Goal: Information Seeking & Learning: Learn about a topic

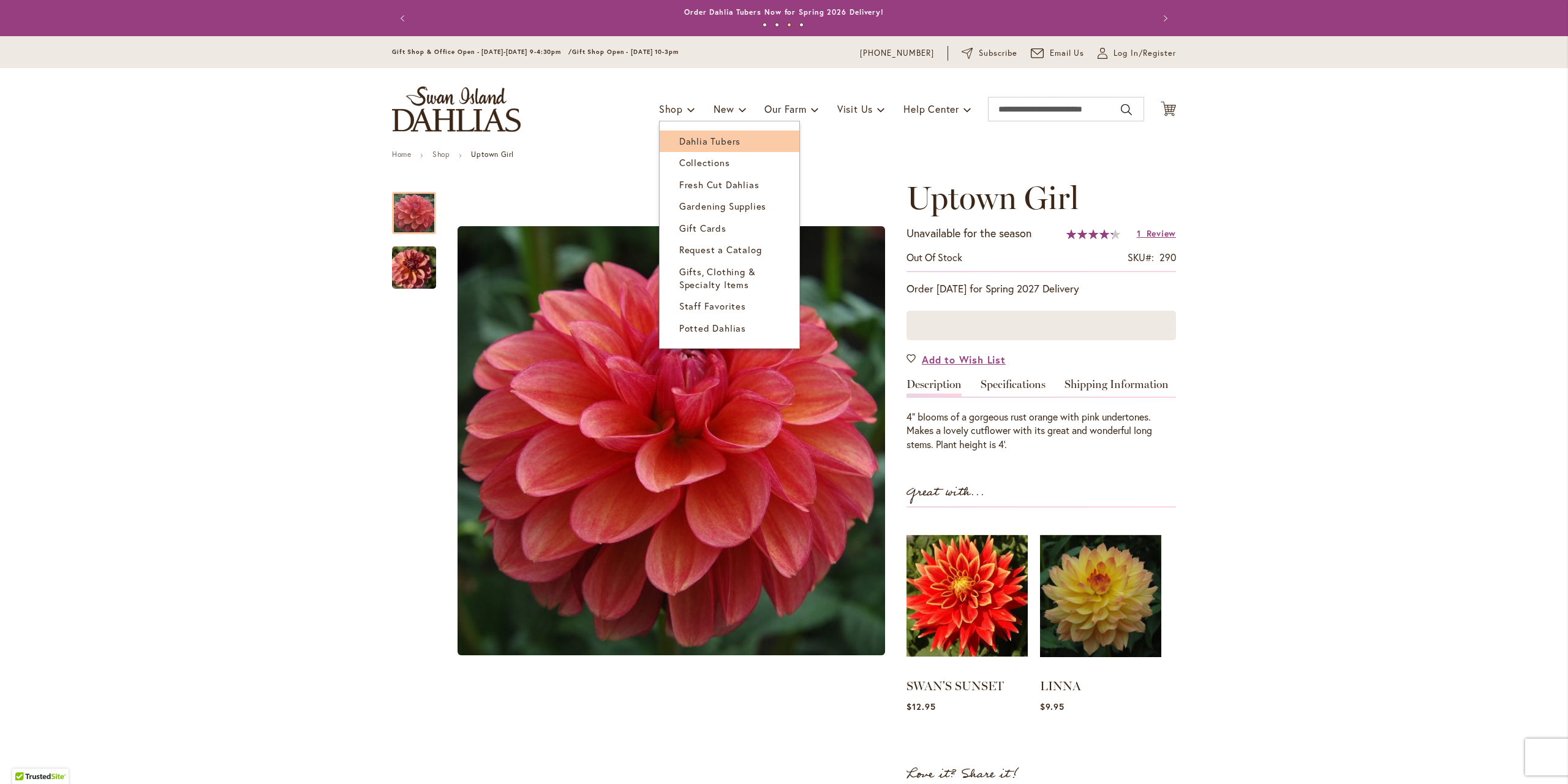
click at [693, 141] on span "Dahlia Tubers" at bounding box center [710, 141] width 61 height 12
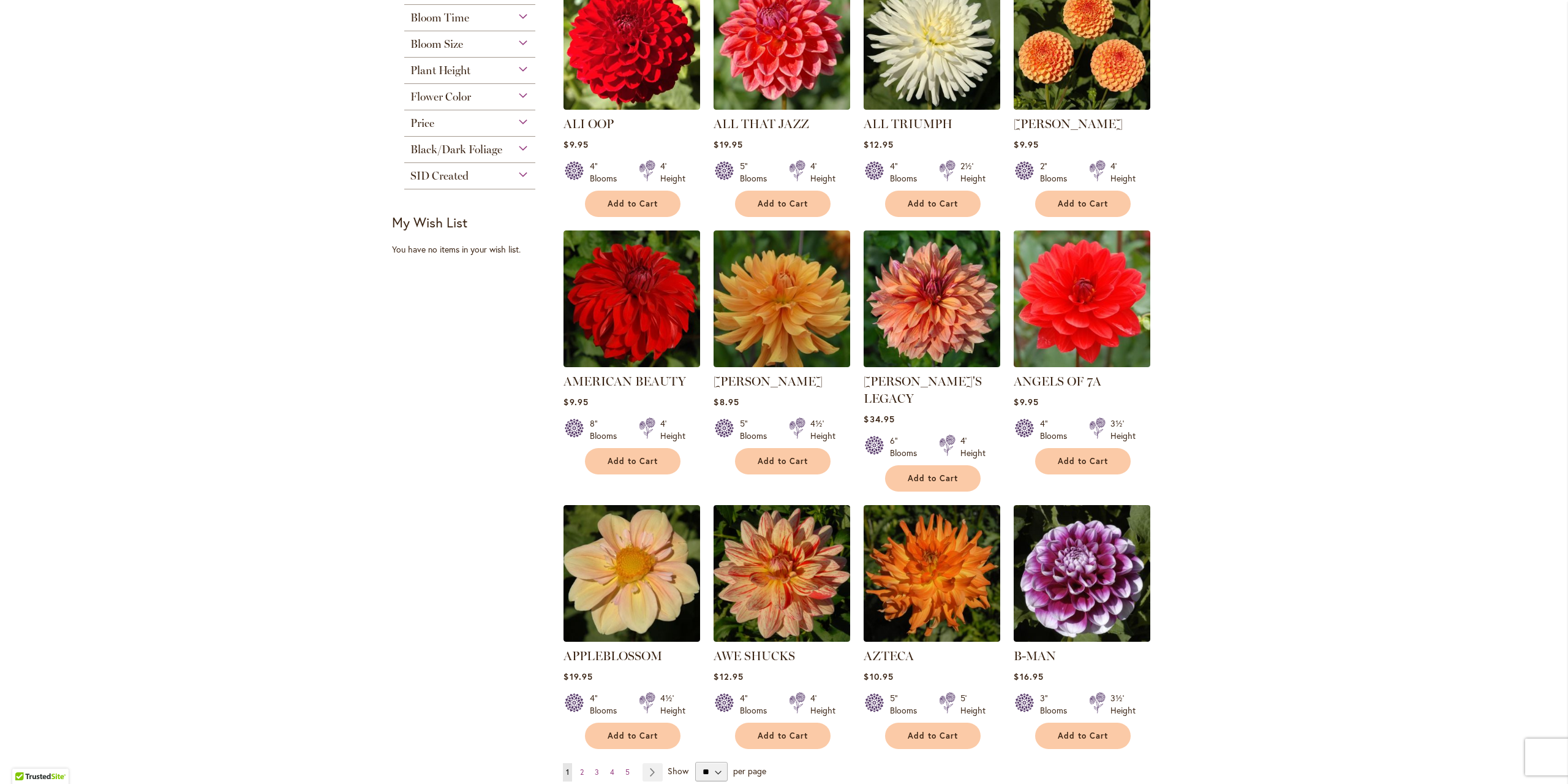
scroll to position [735, 0]
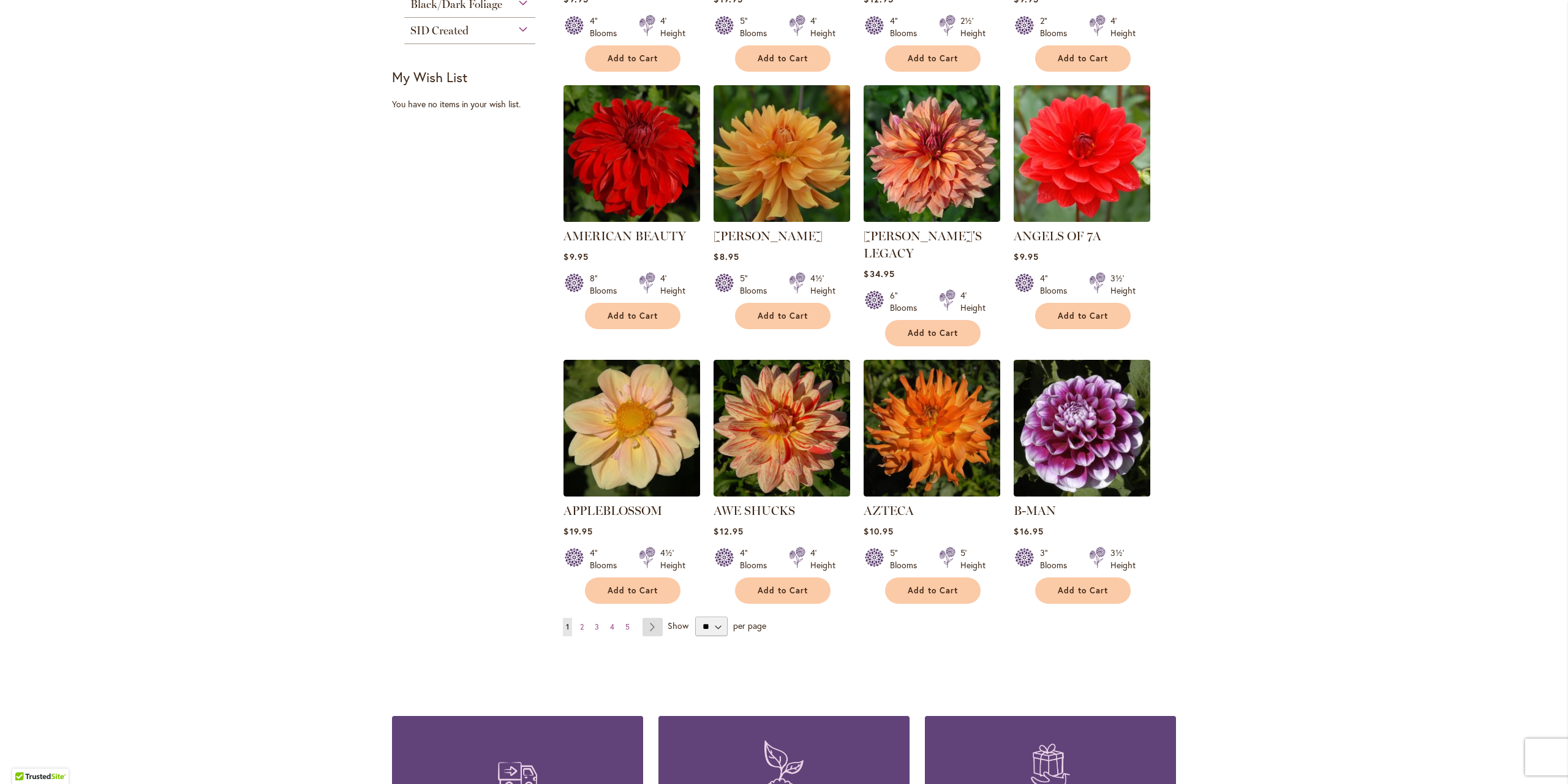
click at [653, 617] on link "Page Next" at bounding box center [653, 627] width 20 height 18
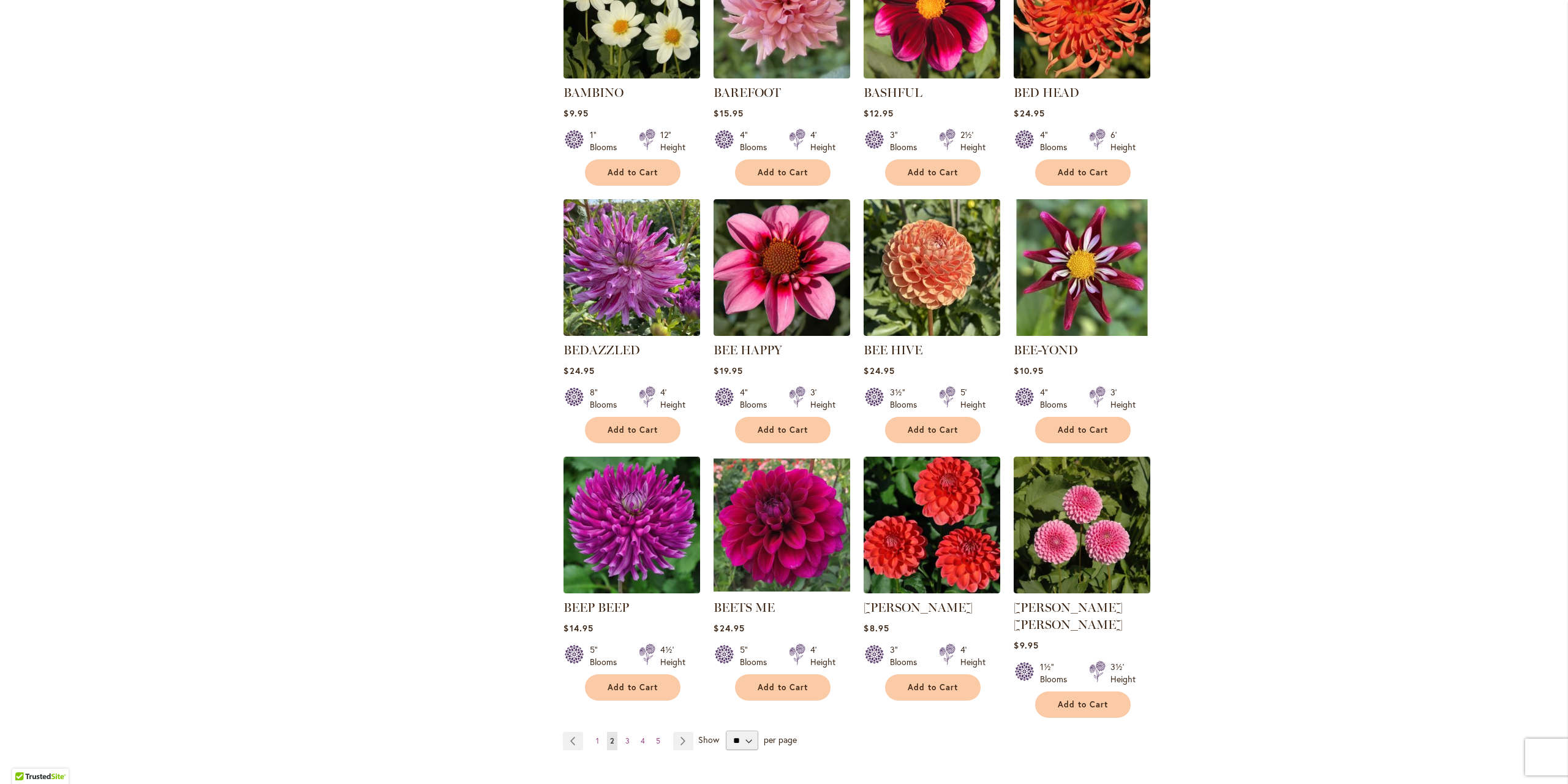
scroll to position [674, 0]
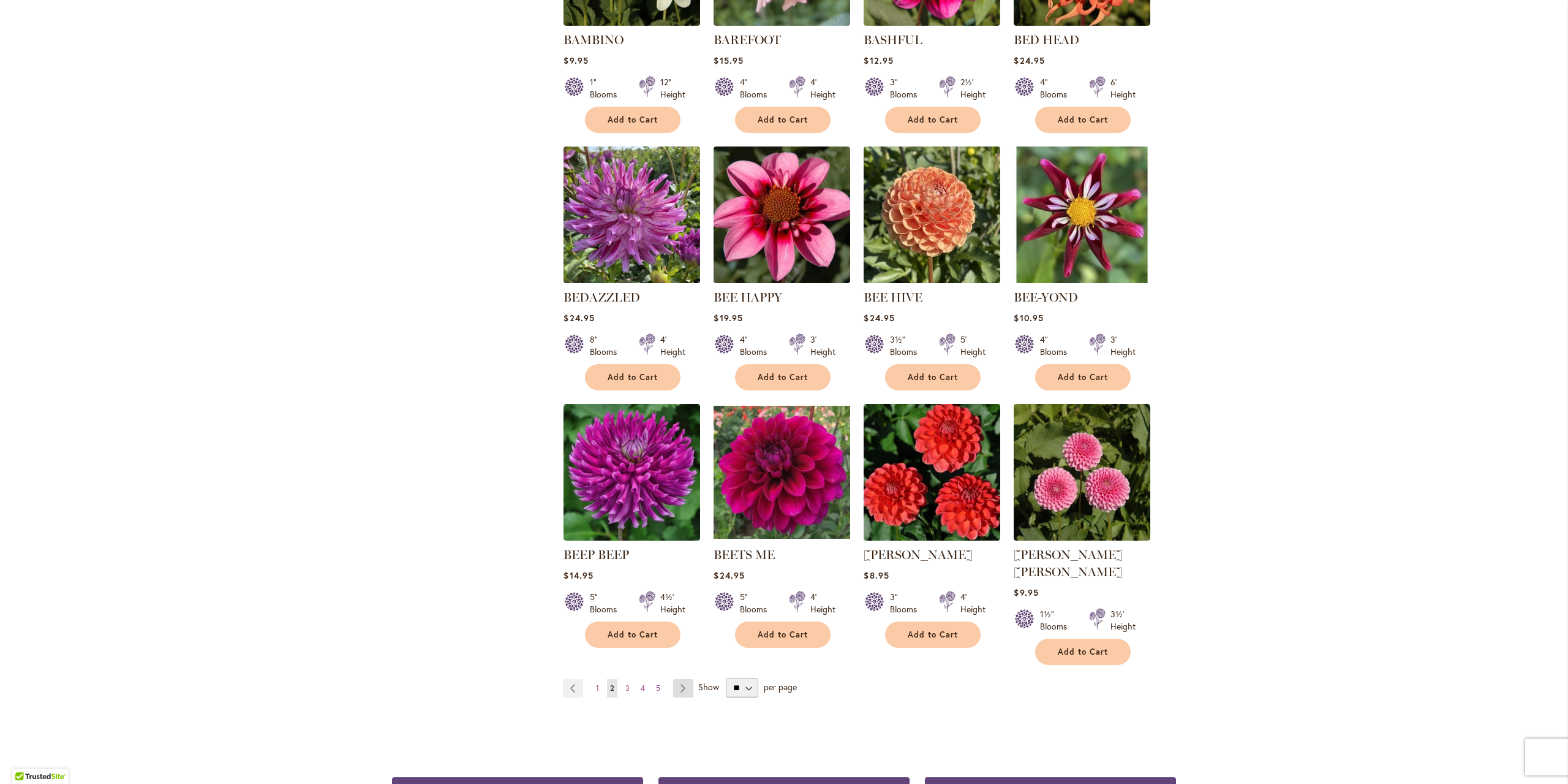
click at [681, 679] on link "Page Next" at bounding box center [683, 688] width 20 height 18
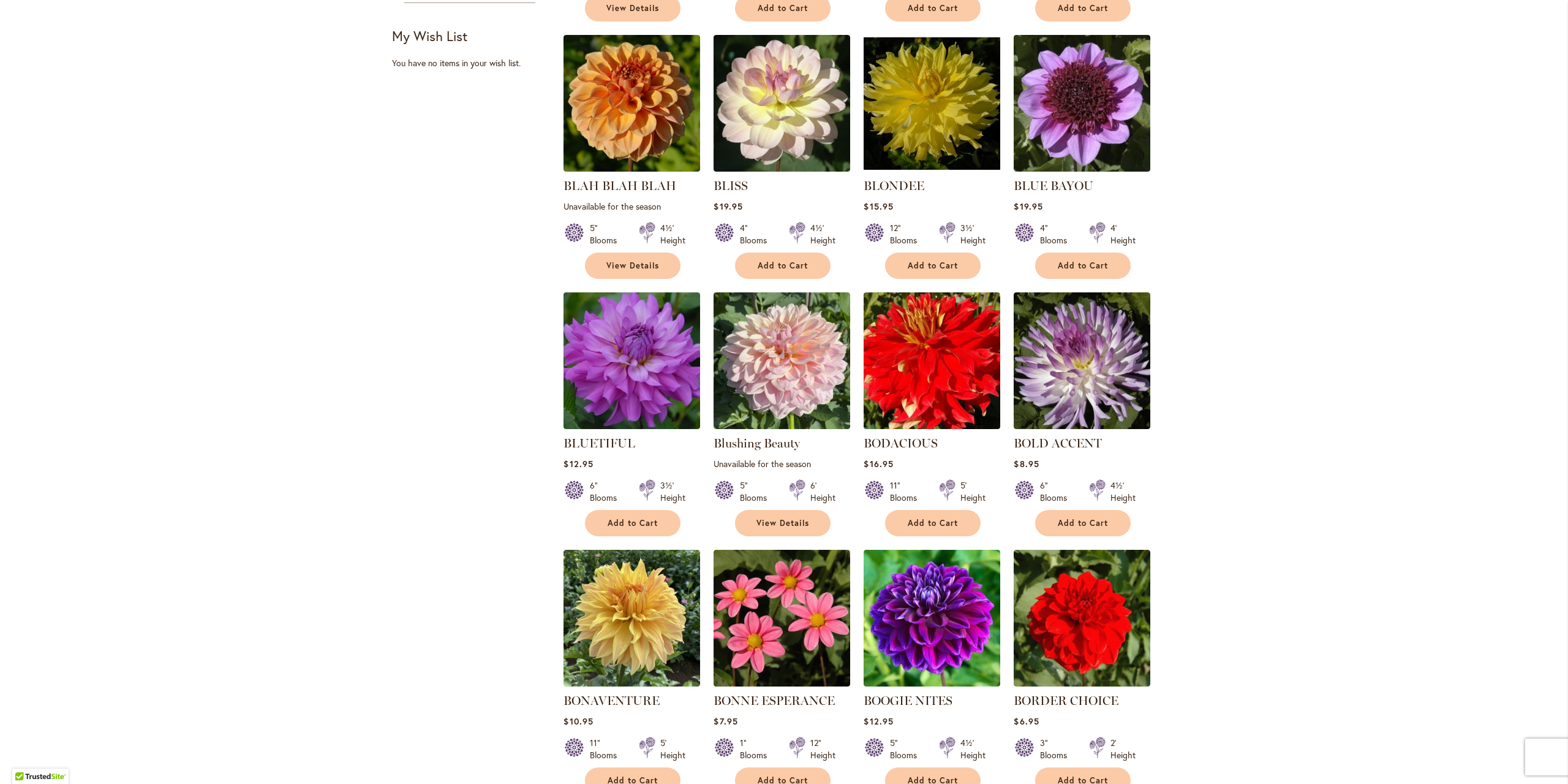
scroll to position [674, 0]
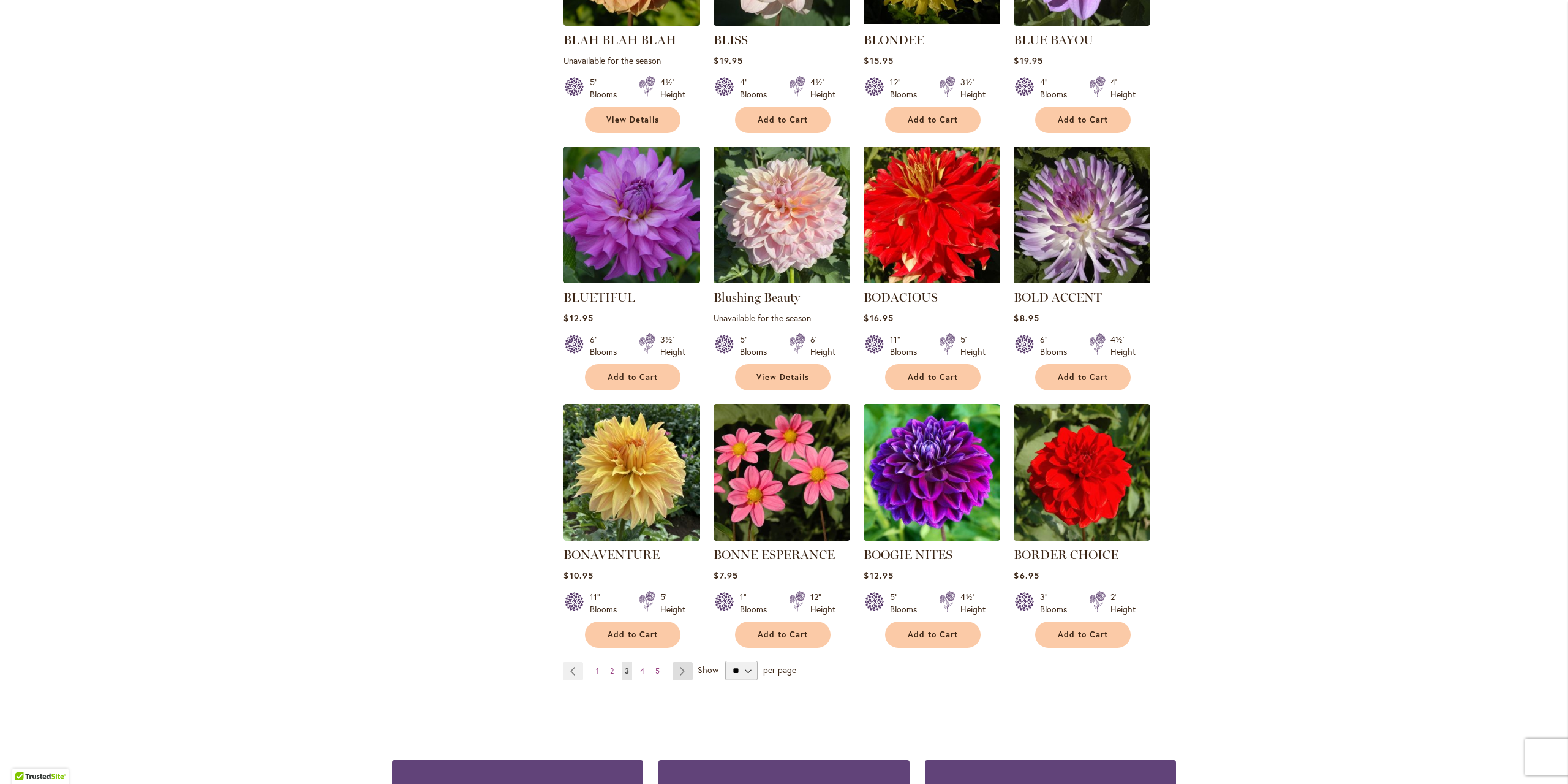
click at [681, 671] on link "Page Next" at bounding box center [682, 671] width 20 height 18
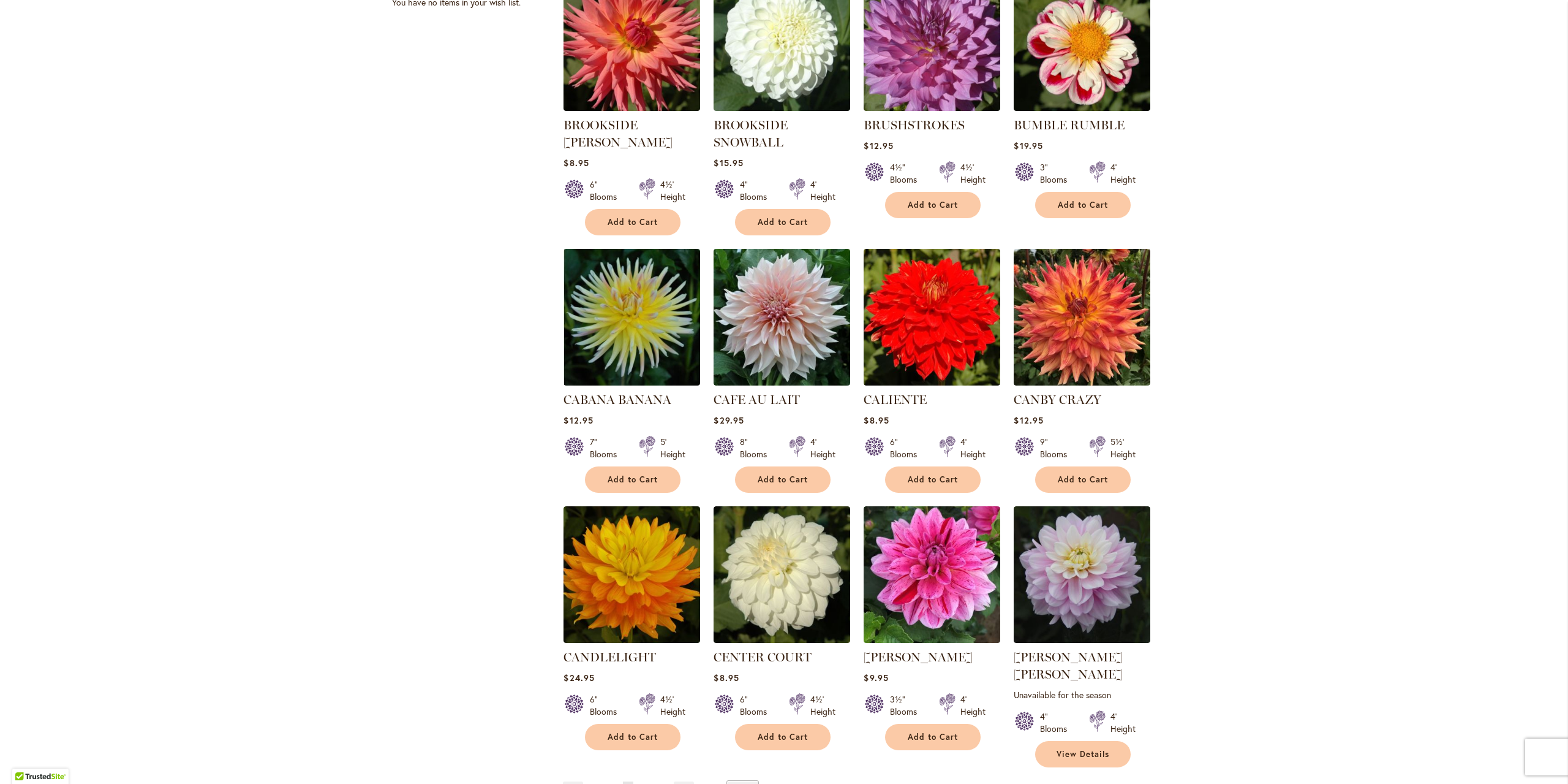
scroll to position [674, 0]
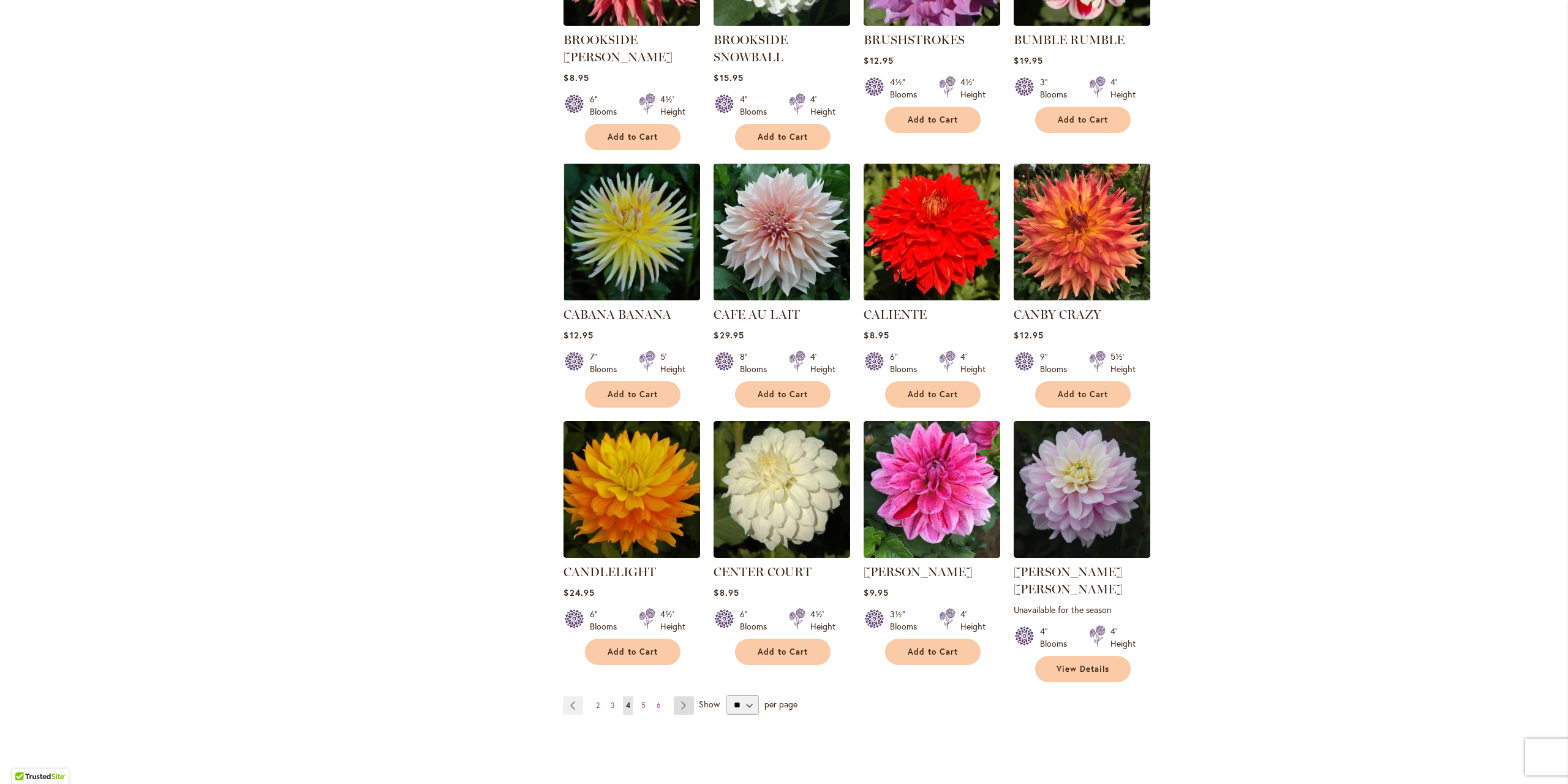
click at [678, 696] on link "Page Next" at bounding box center [683, 705] width 20 height 18
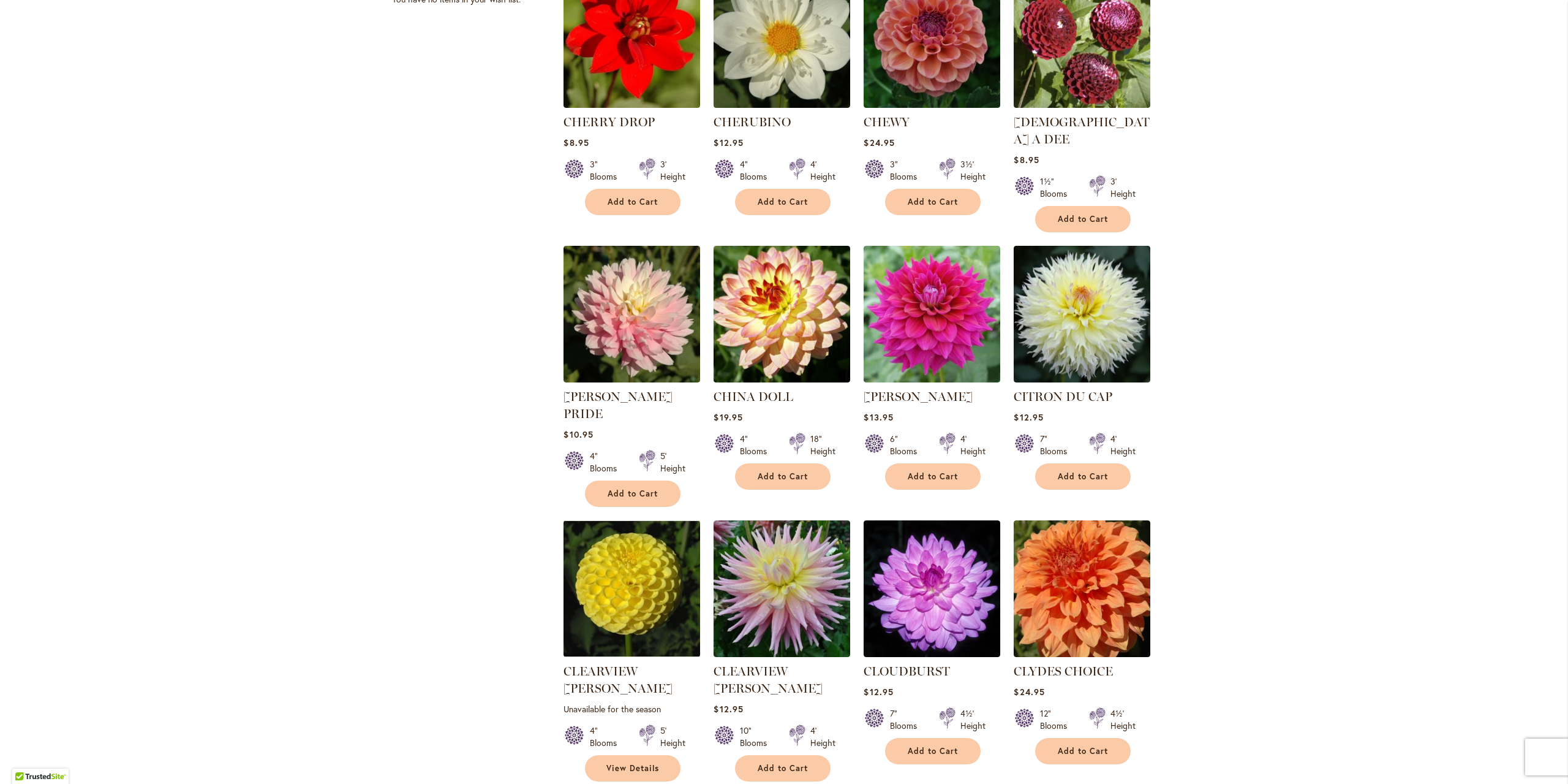
scroll to position [613, 0]
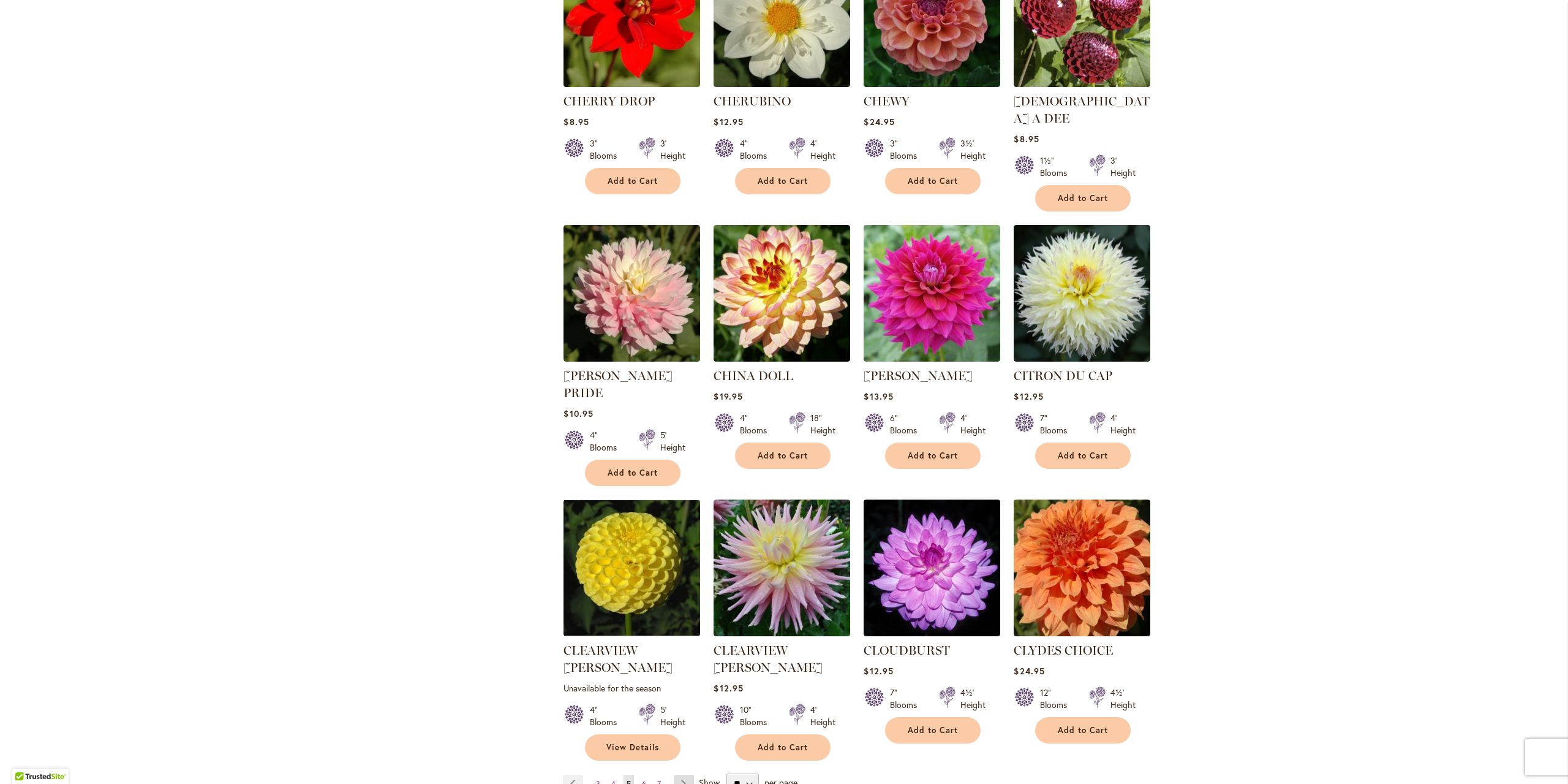
click at [674, 775] on link "Page Next" at bounding box center [683, 784] width 20 height 18
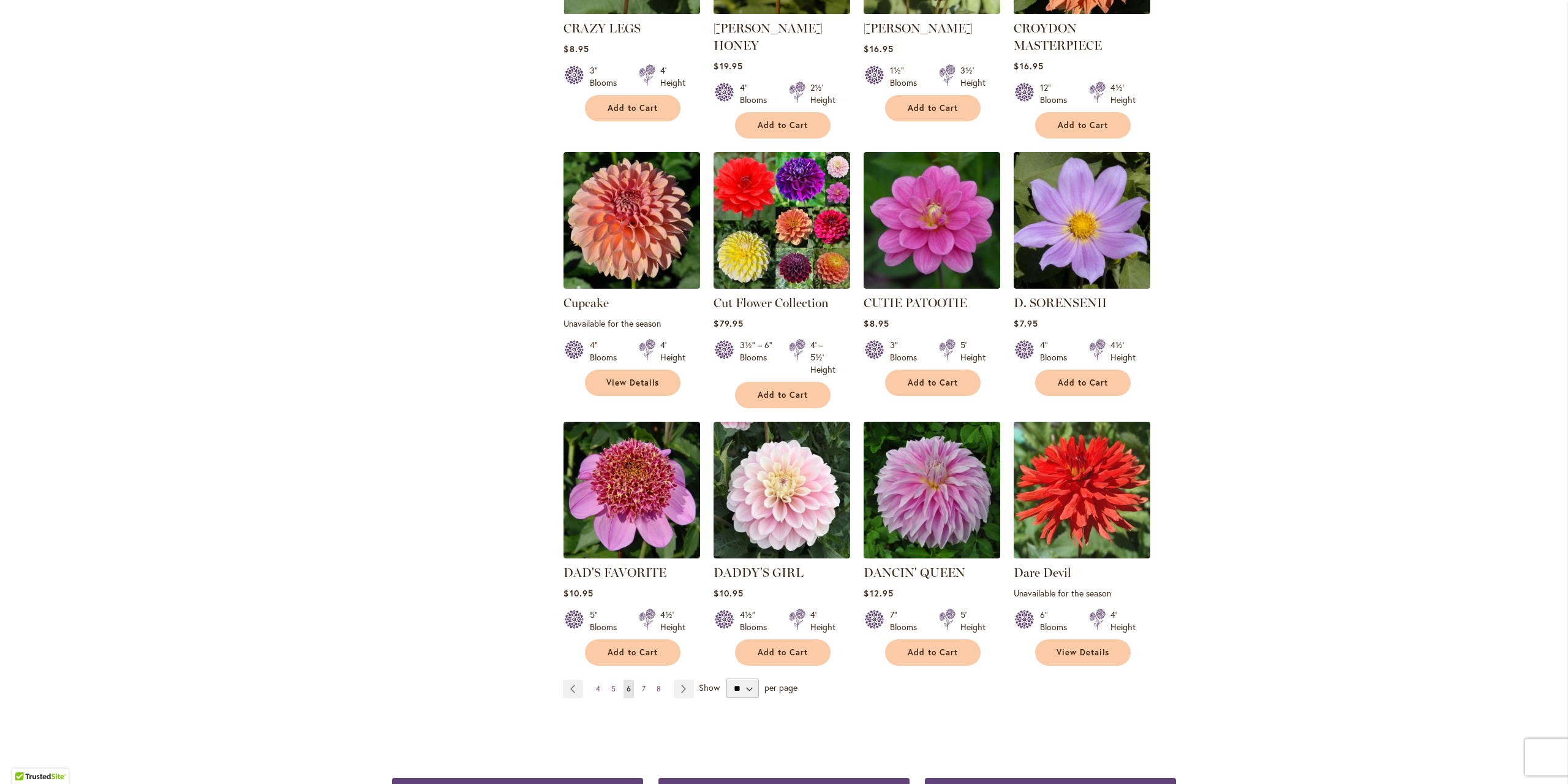
scroll to position [735, 0]
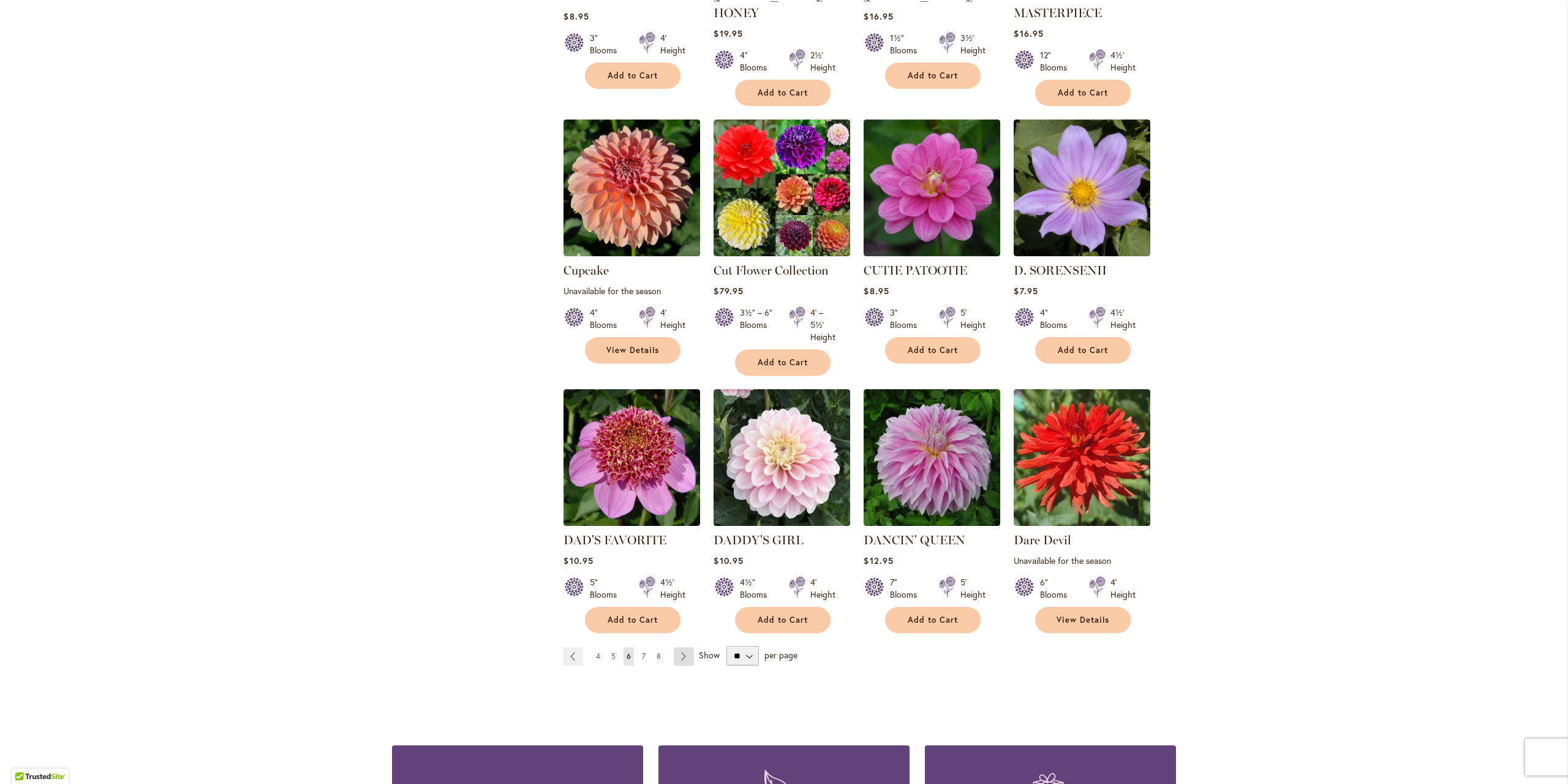
click at [678, 647] on link "Page Next" at bounding box center [683, 656] width 20 height 18
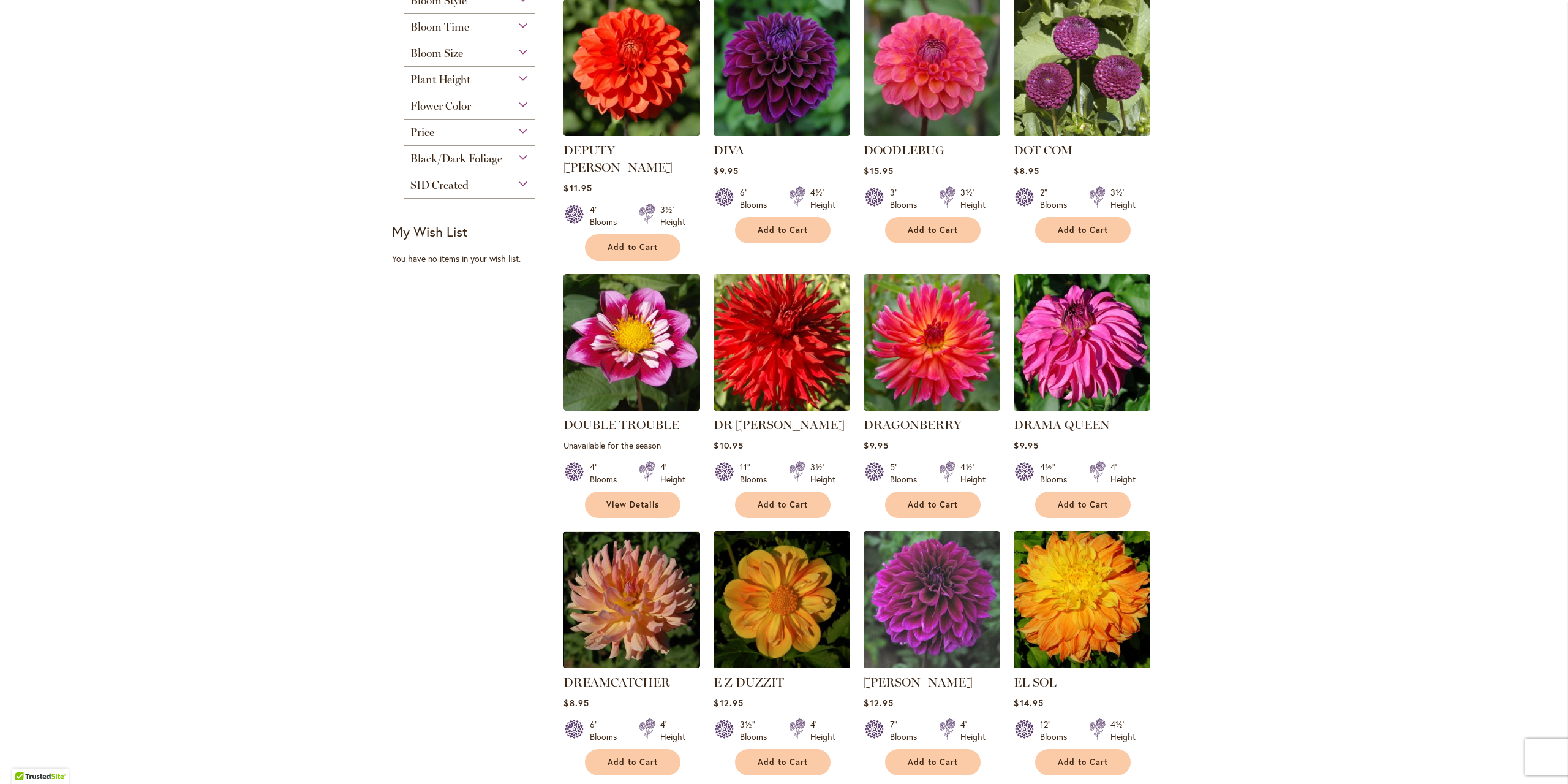
scroll to position [674, 0]
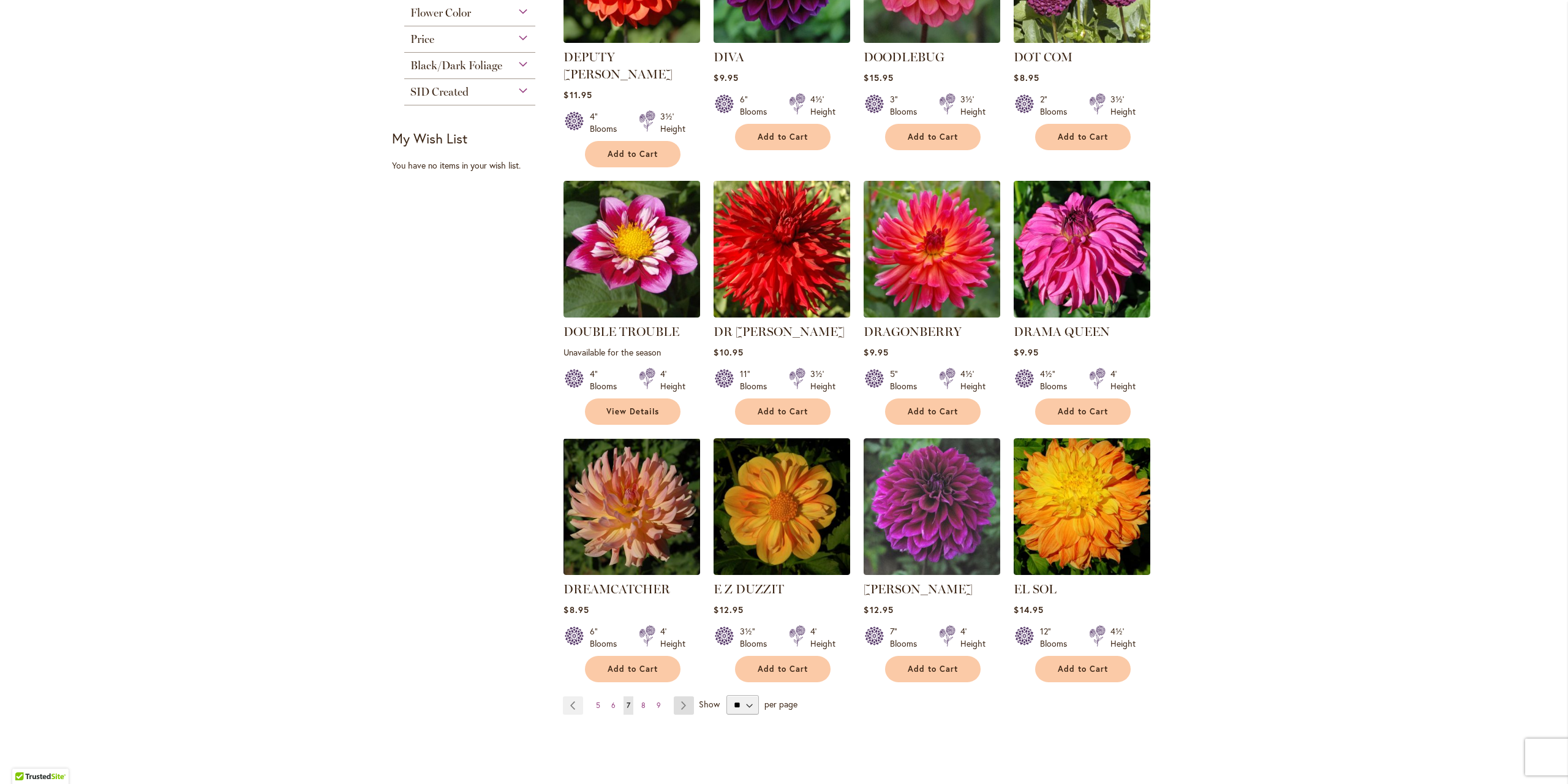
click at [679, 696] on link "Page Next" at bounding box center [683, 705] width 20 height 18
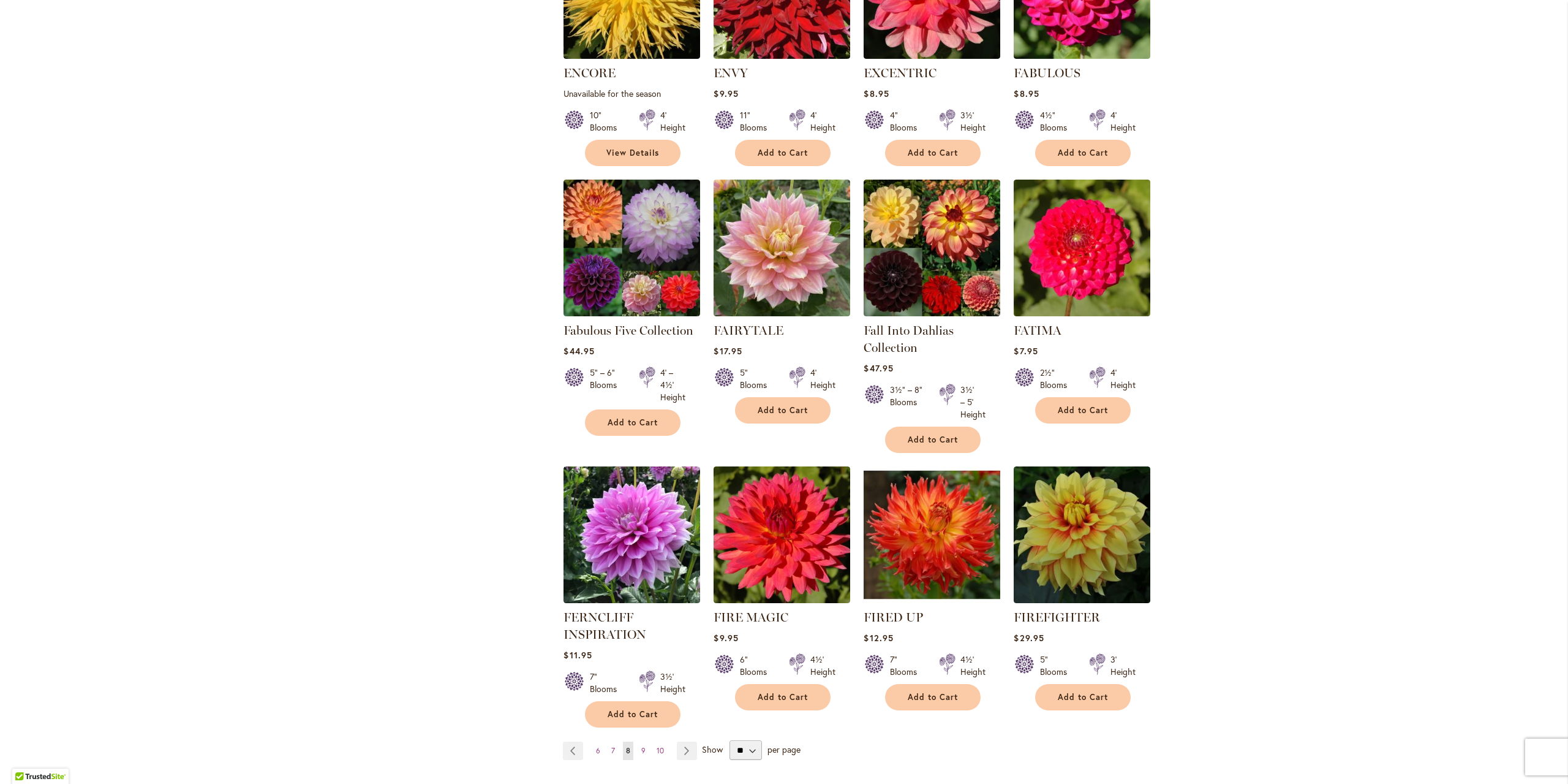
scroll to position [674, 0]
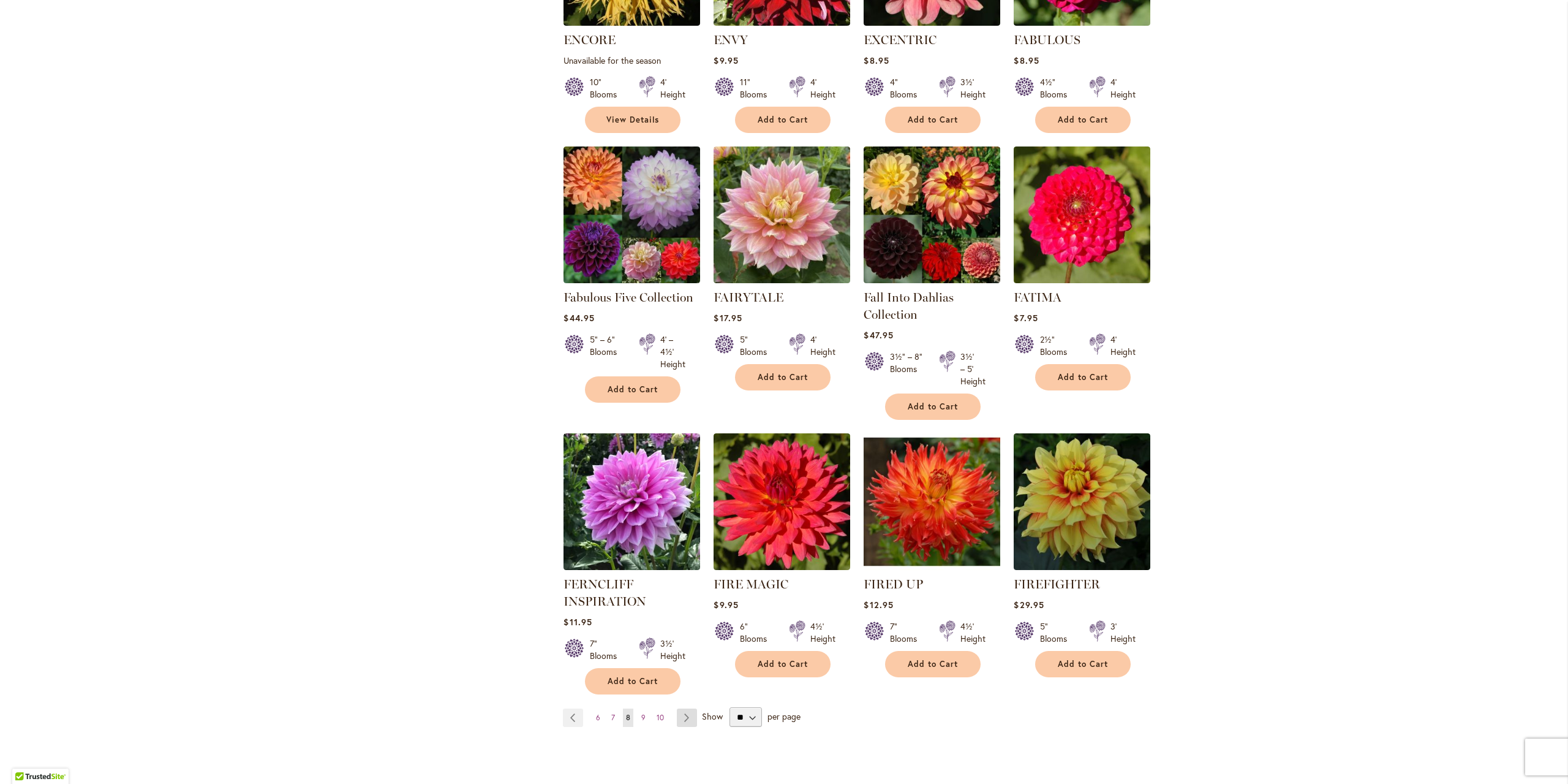
click at [681, 714] on link "Page Next" at bounding box center [687, 718] width 20 height 18
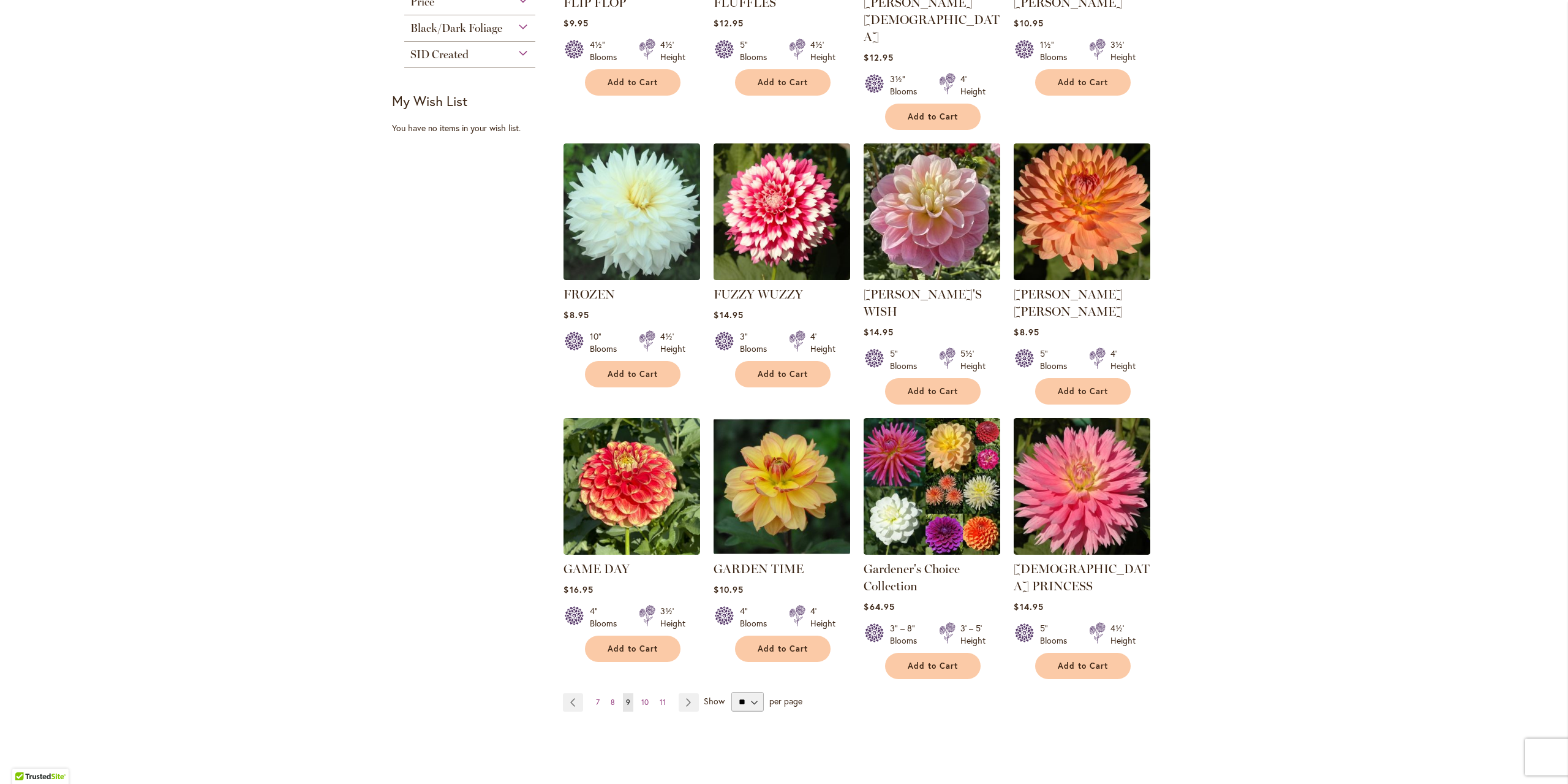
scroll to position [735, 0]
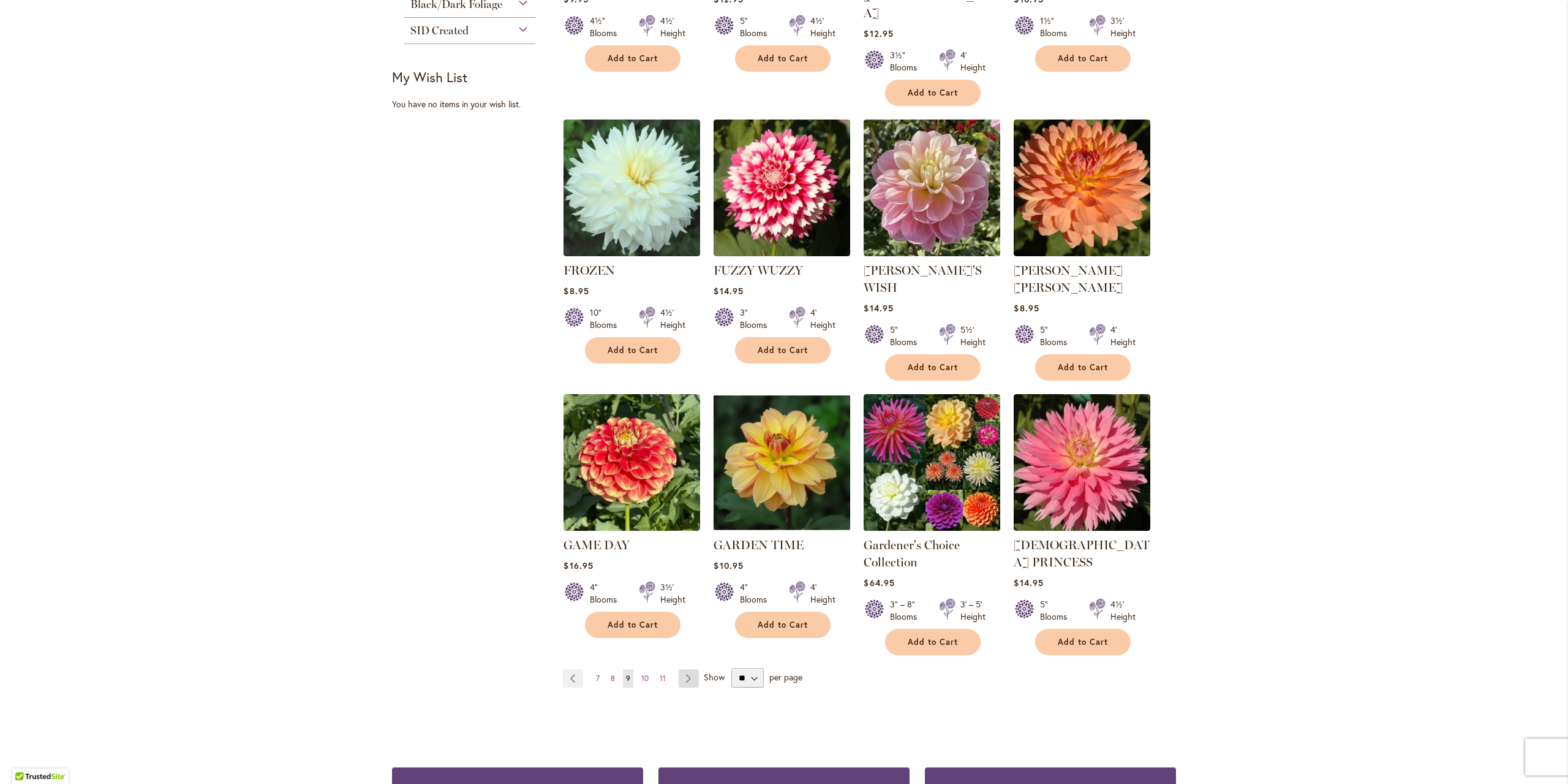
click at [683, 669] on link "Page Next" at bounding box center [689, 678] width 20 height 18
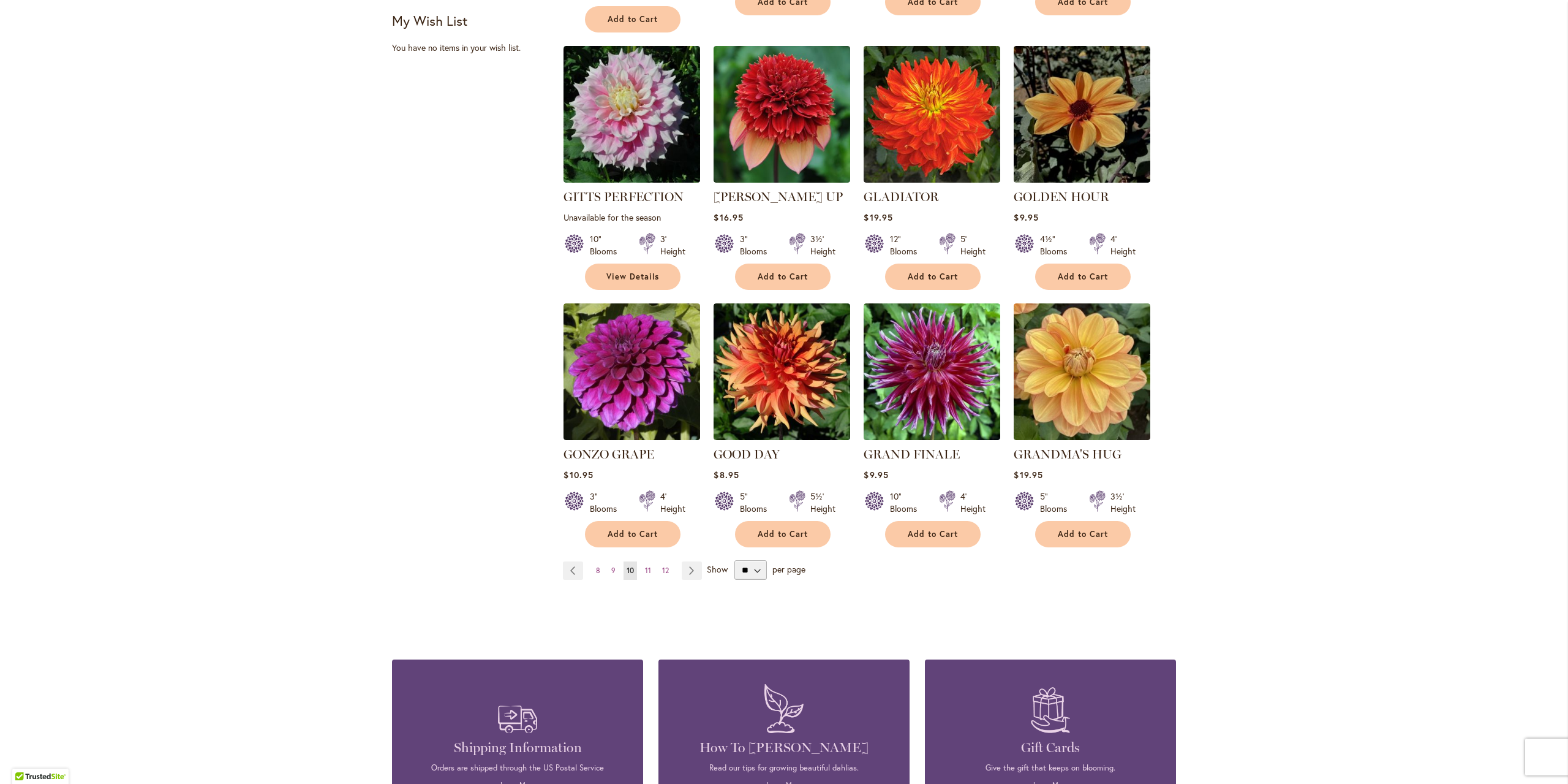
scroll to position [796, 0]
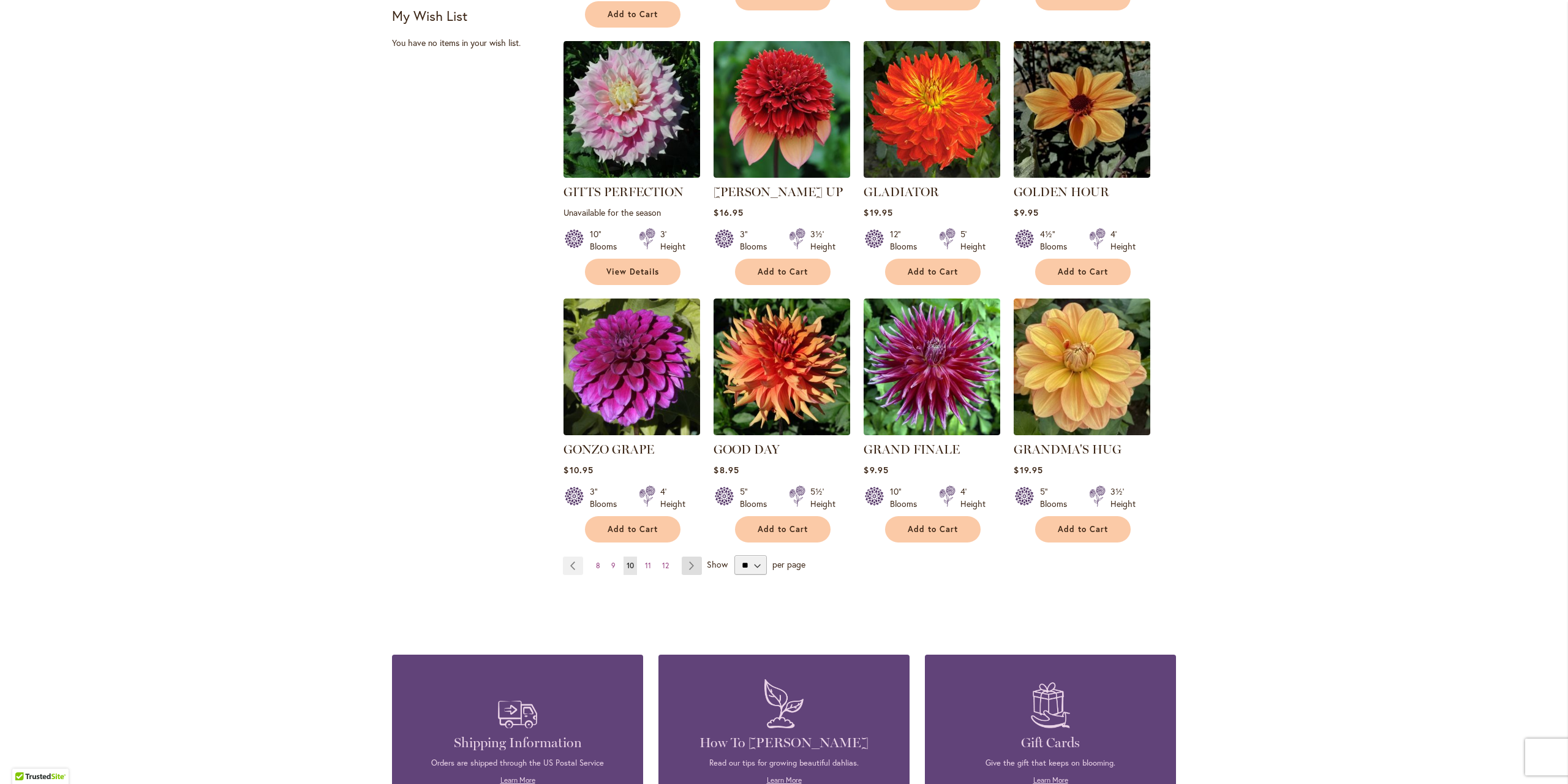
click at [688, 557] on link "Page Next" at bounding box center [691, 566] width 20 height 18
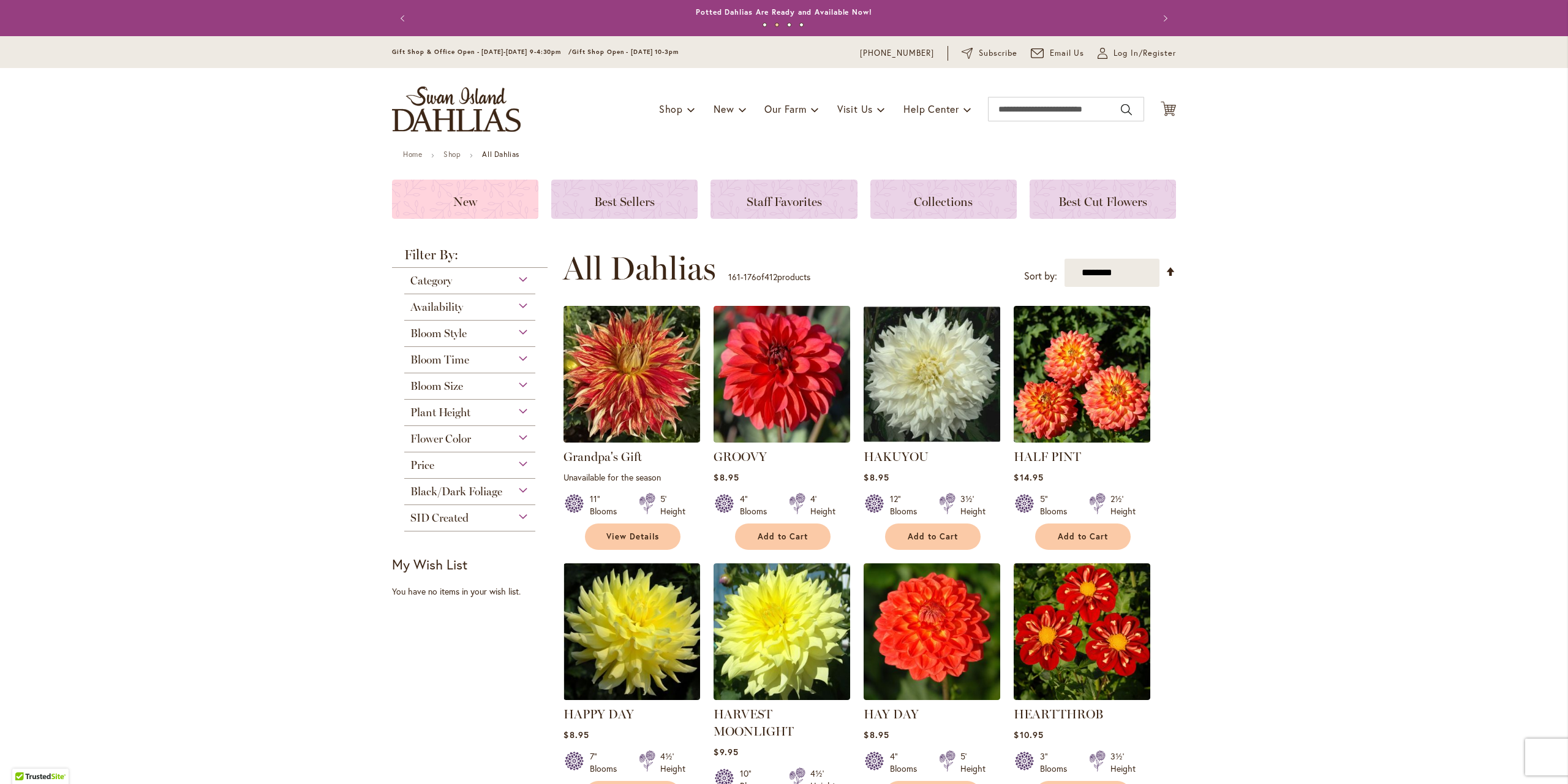
click at [468, 214] on div "New" at bounding box center [465, 199] width 146 height 39
